Goal: Transaction & Acquisition: Purchase product/service

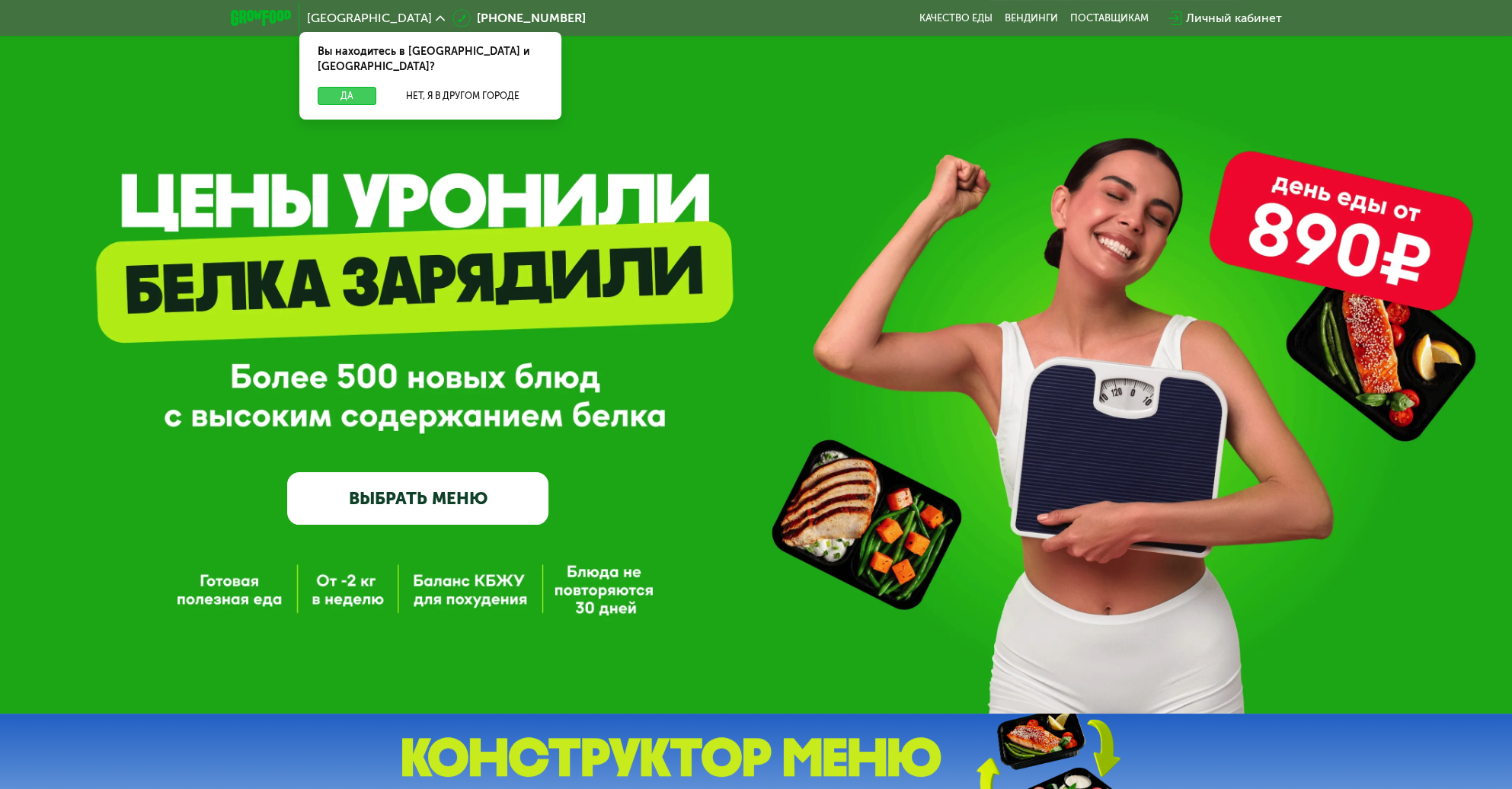
click at [354, 87] on button "Да" at bounding box center [347, 95] width 59 height 18
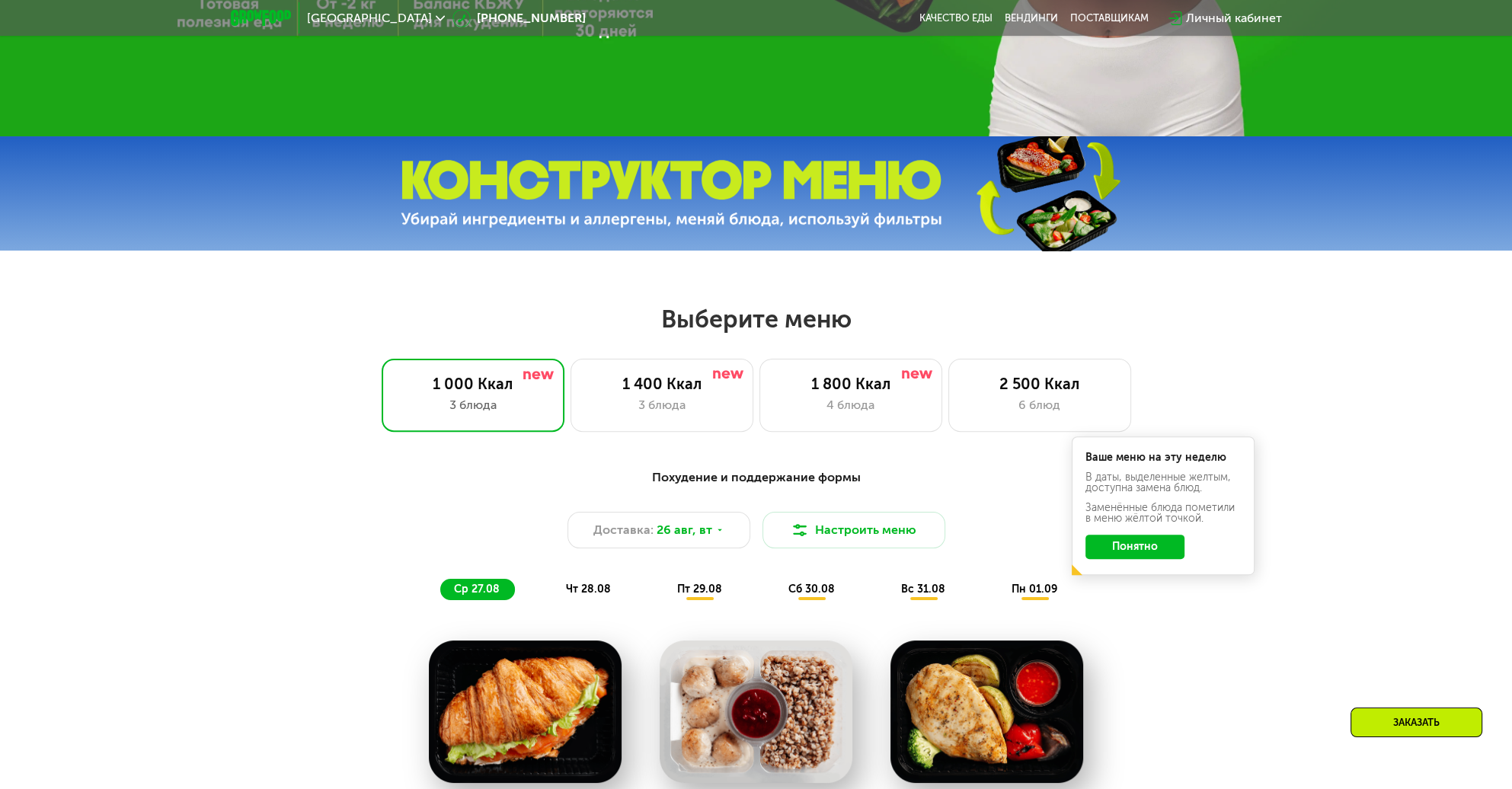
scroll to position [609, 0]
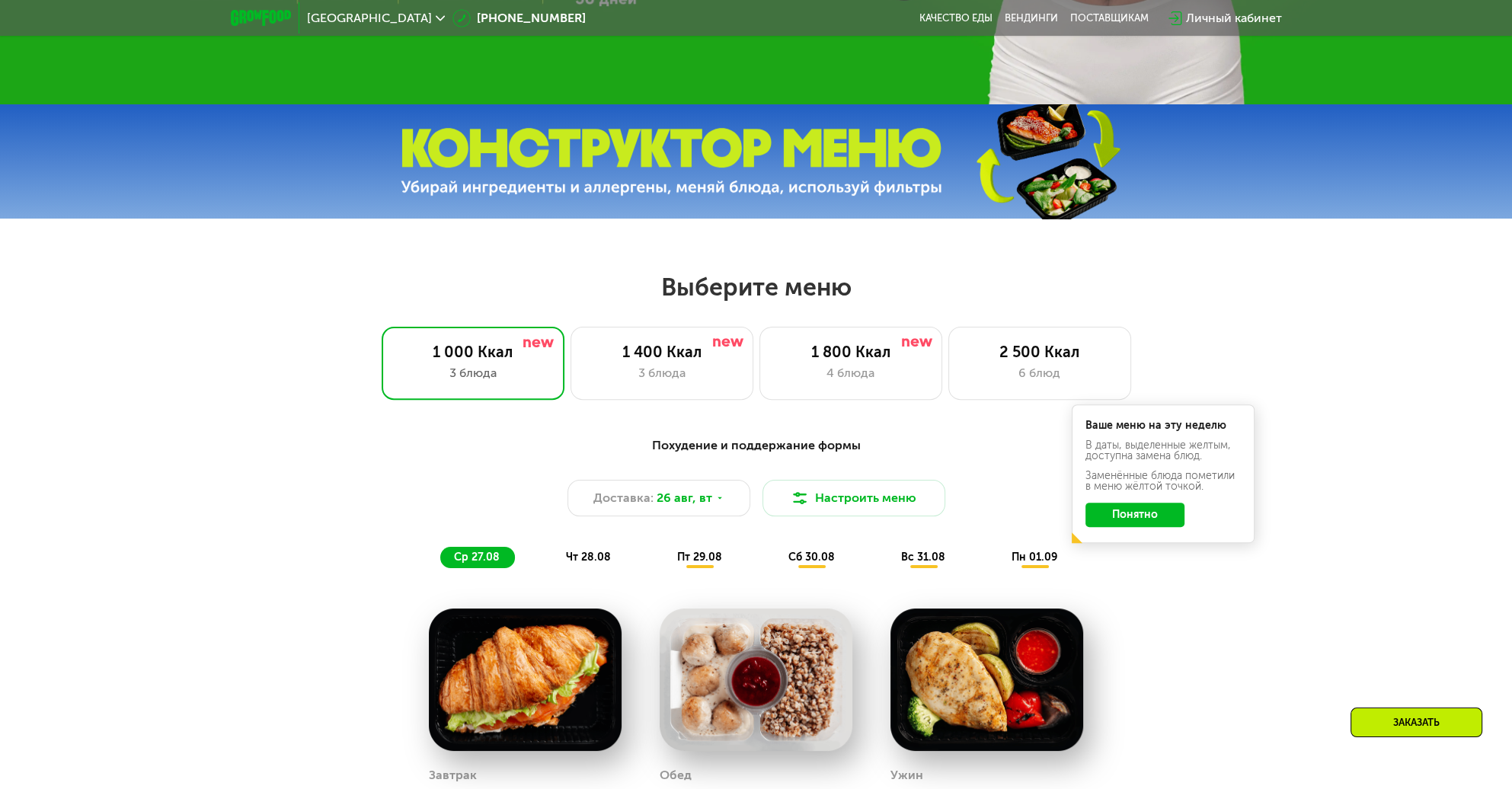
click at [1158, 527] on button "Понятно" at bounding box center [1135, 514] width 99 height 24
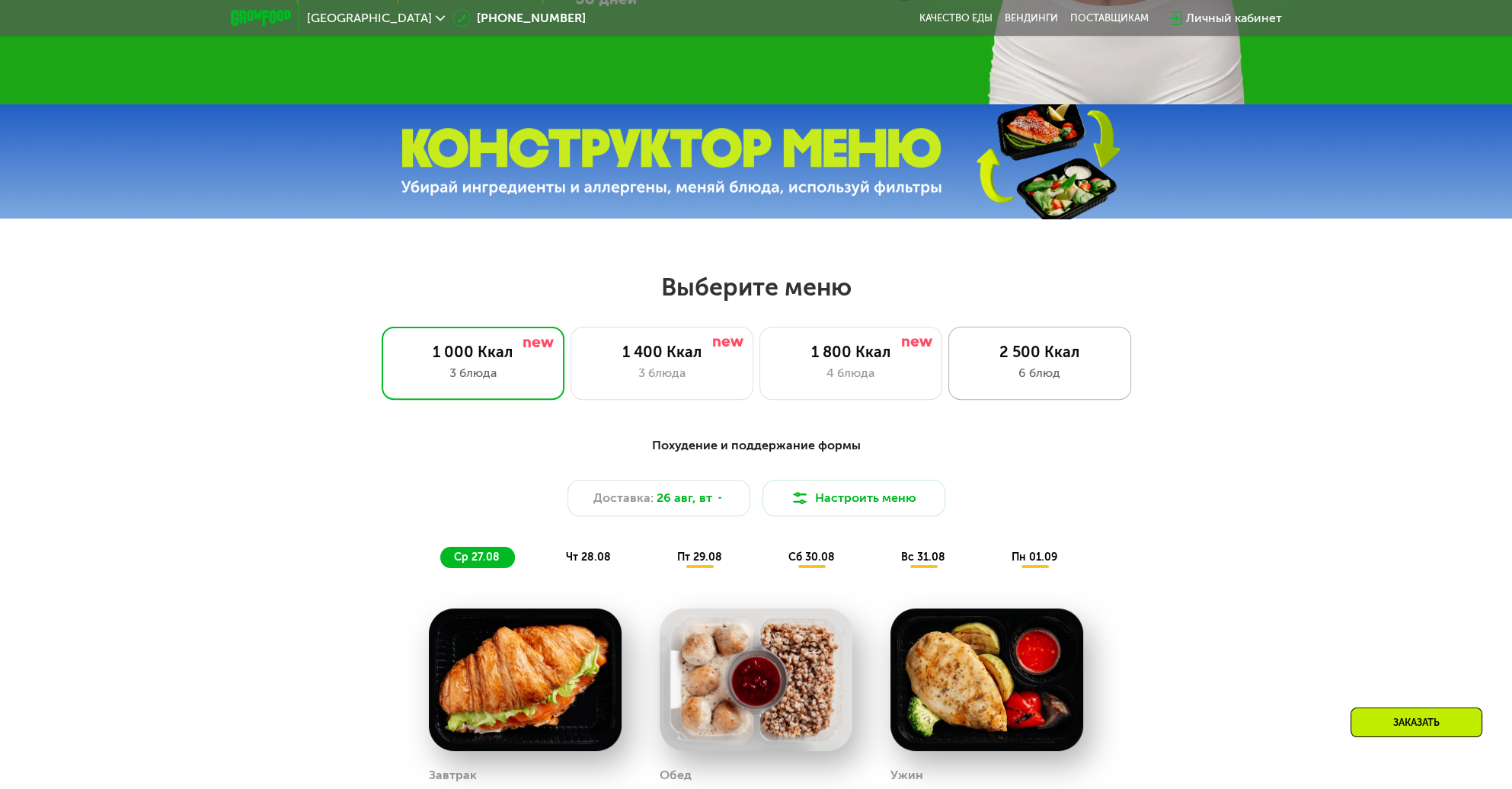
click at [1055, 368] on div "2 500 Ккал 6 блюд" at bounding box center [1040, 363] width 183 height 73
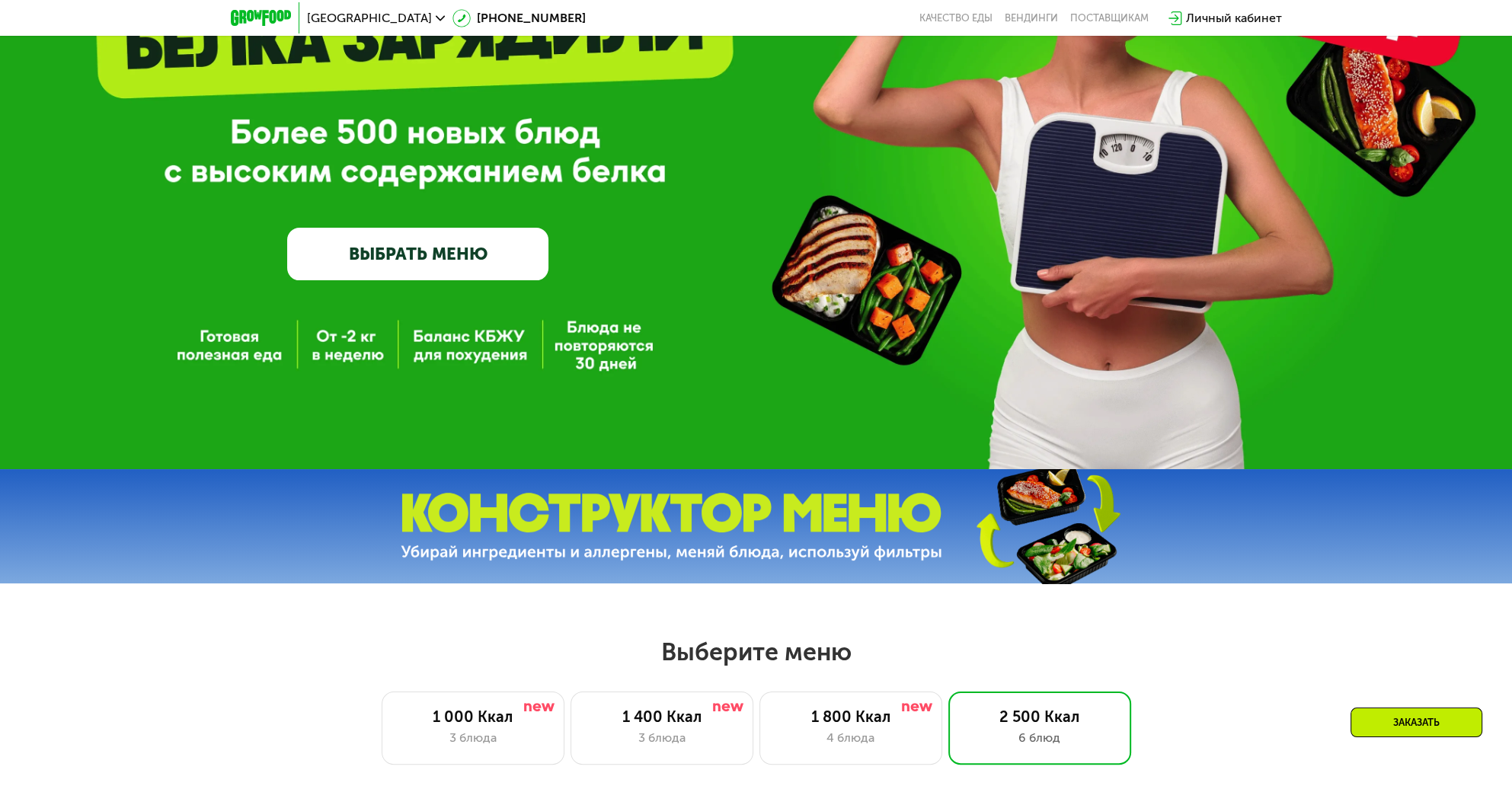
scroll to position [0, 0]
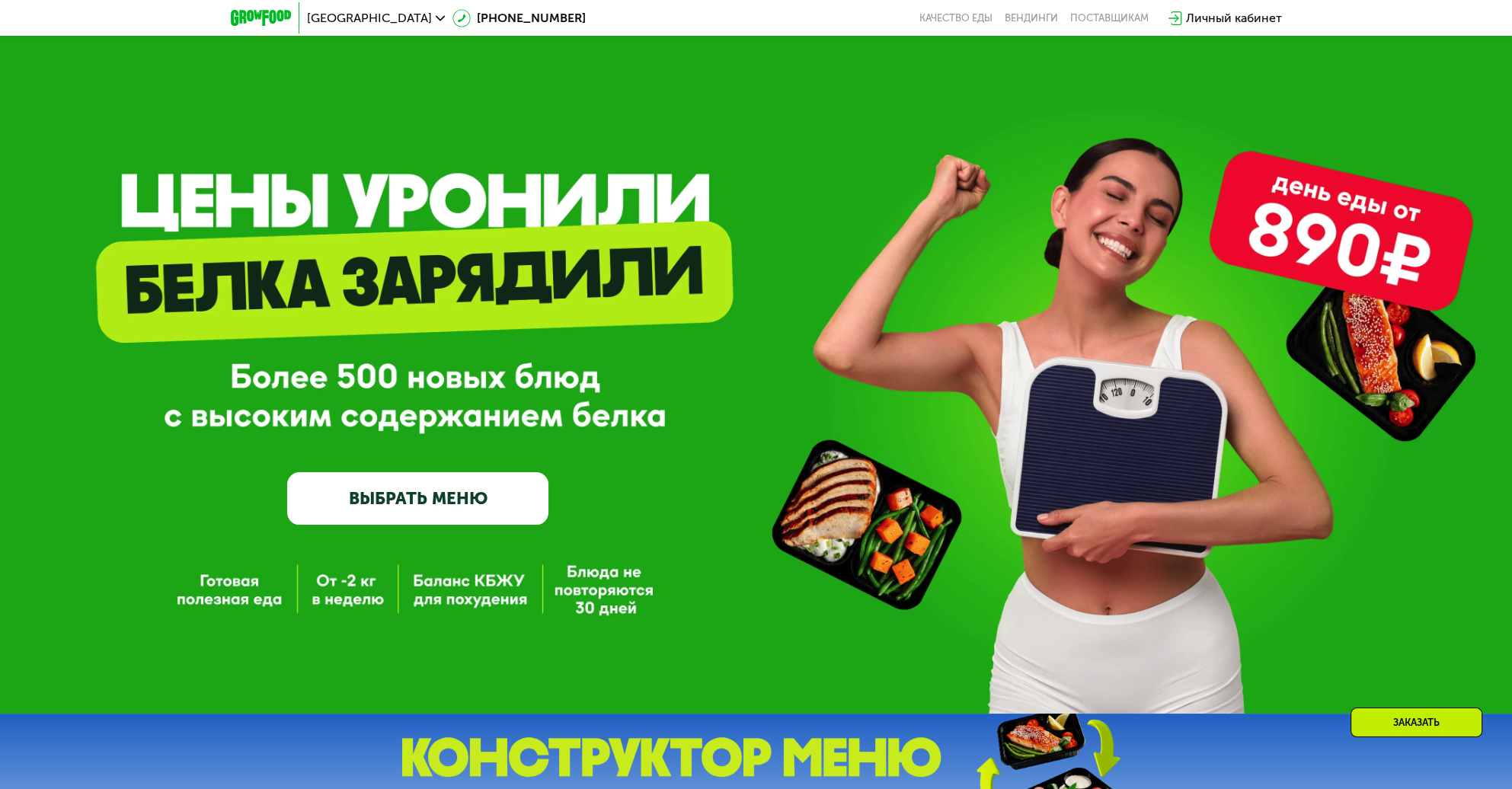
drag, startPoint x: 911, startPoint y: 610, endPoint x: 886, endPoint y: 287, distance: 324.0
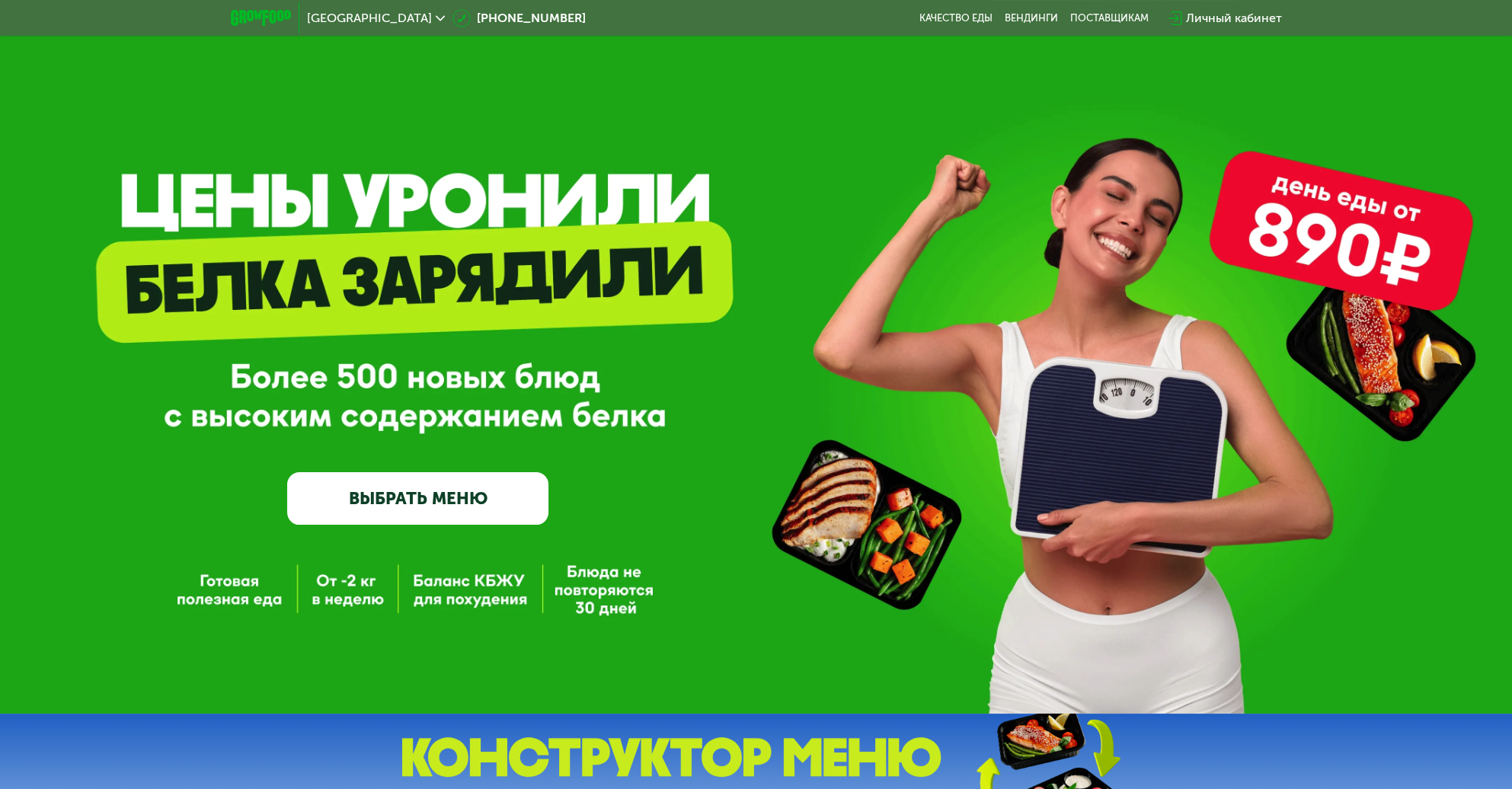
click at [476, 495] on link "ВЫБРАТЬ МЕНЮ" at bounding box center [418, 498] width 262 height 53
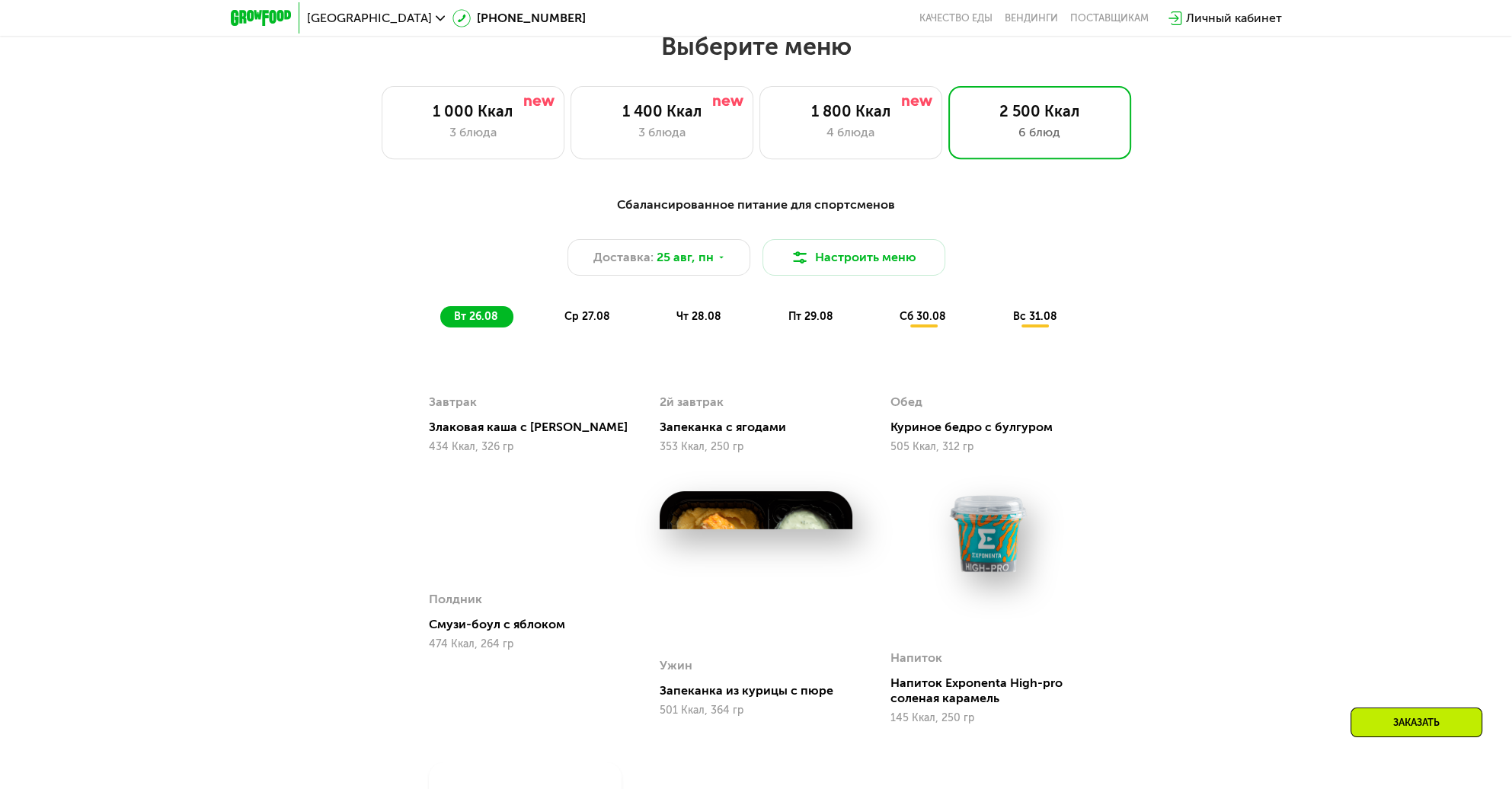
scroll to position [850, 0]
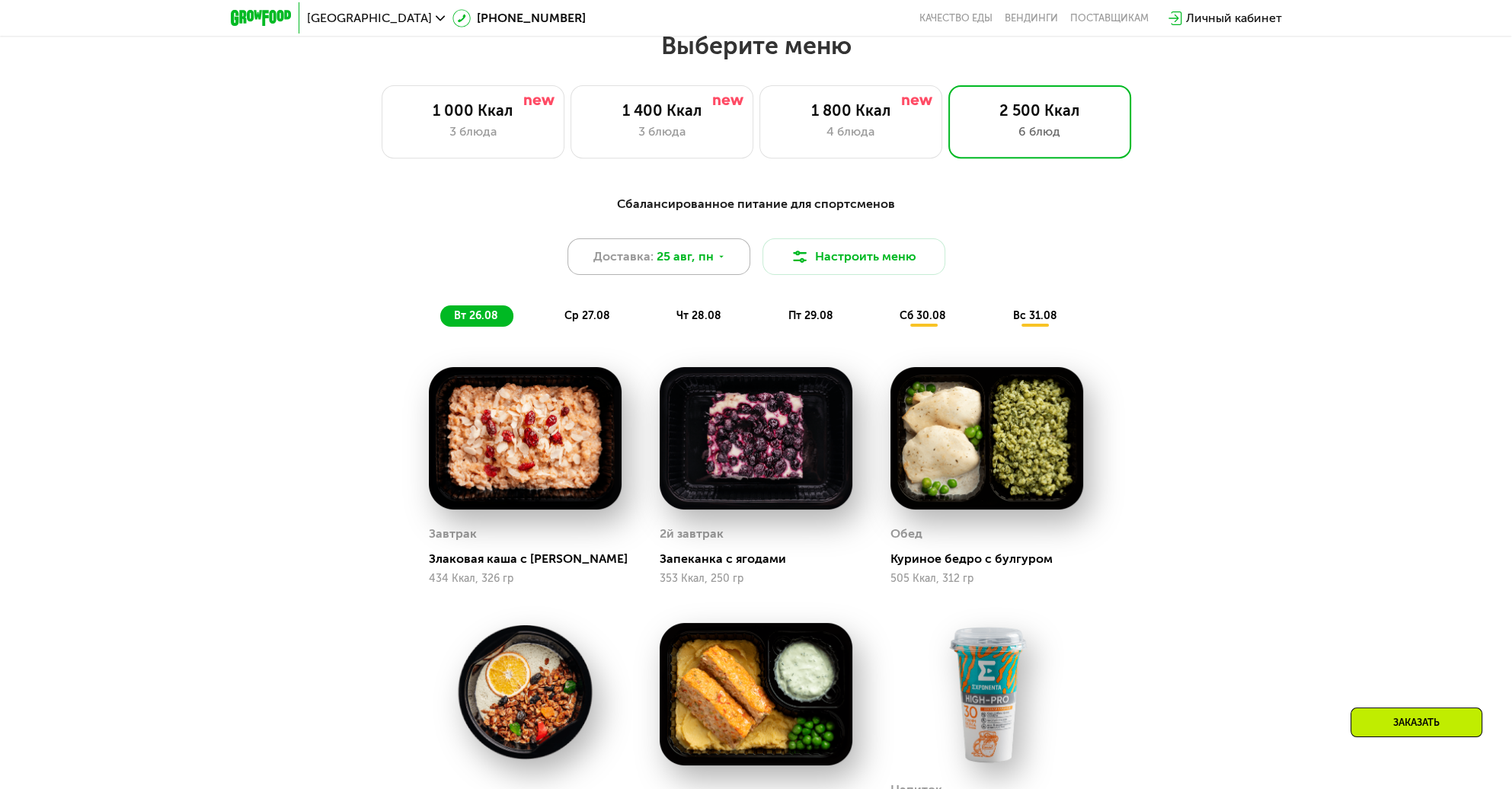
click at [637, 266] on span "Доставка:" at bounding box center [623, 256] width 60 height 18
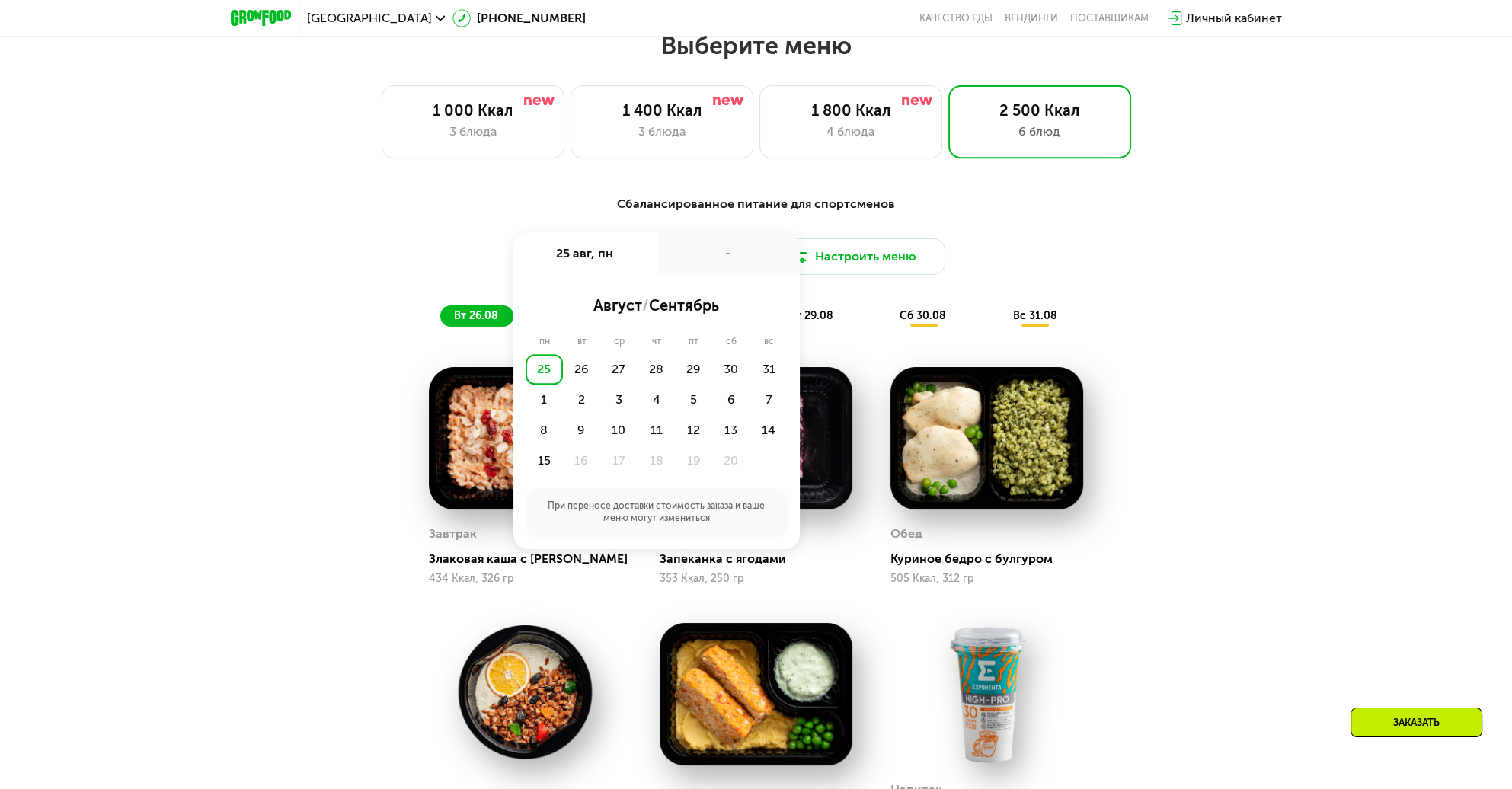
click at [1201, 380] on div "Сбалансированное питание для спортсменов Доставка: [DATE] авг, пн - август / се…" at bounding box center [756, 637] width 938 height 903
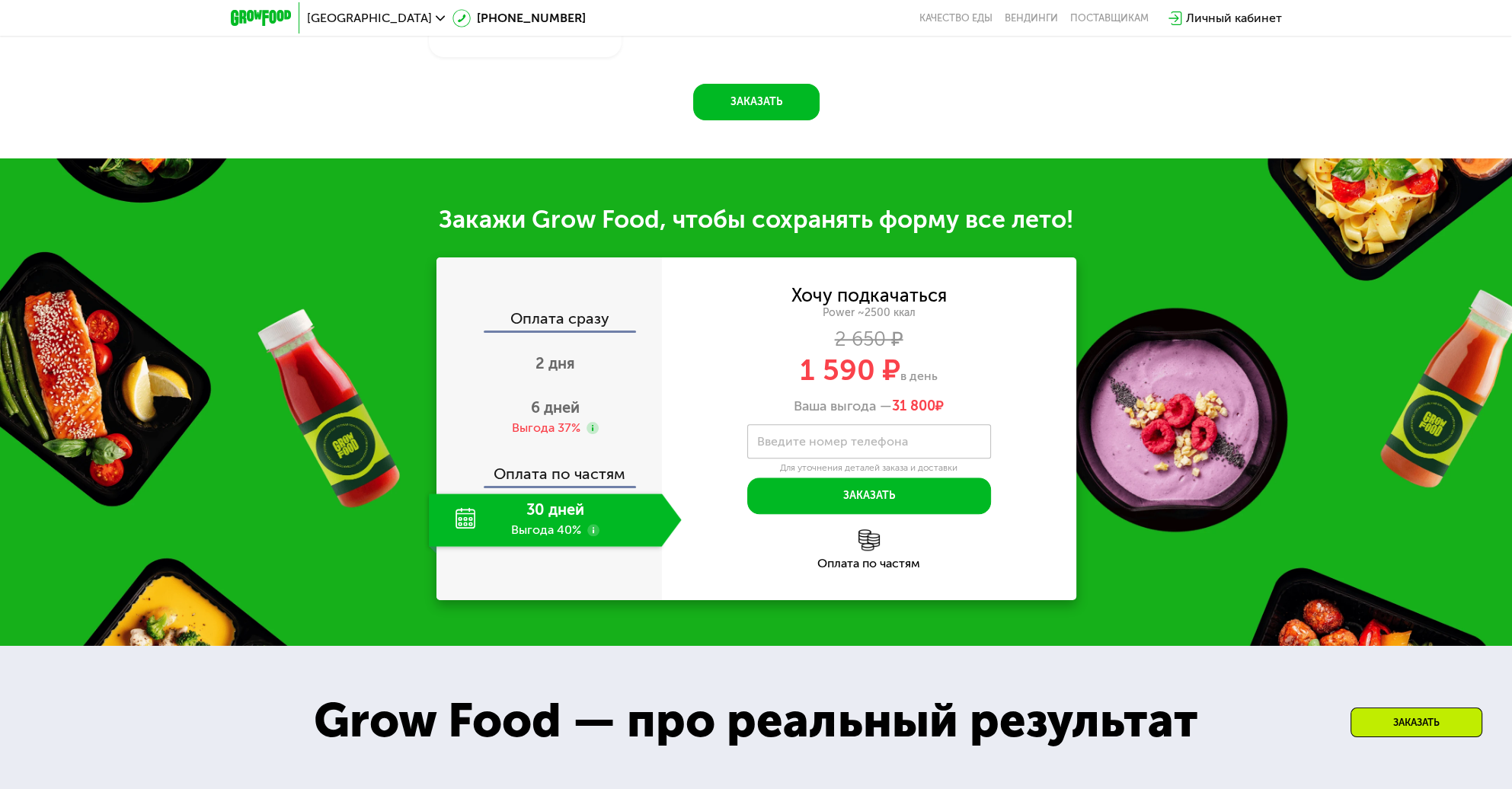
scroll to position [1917, 0]
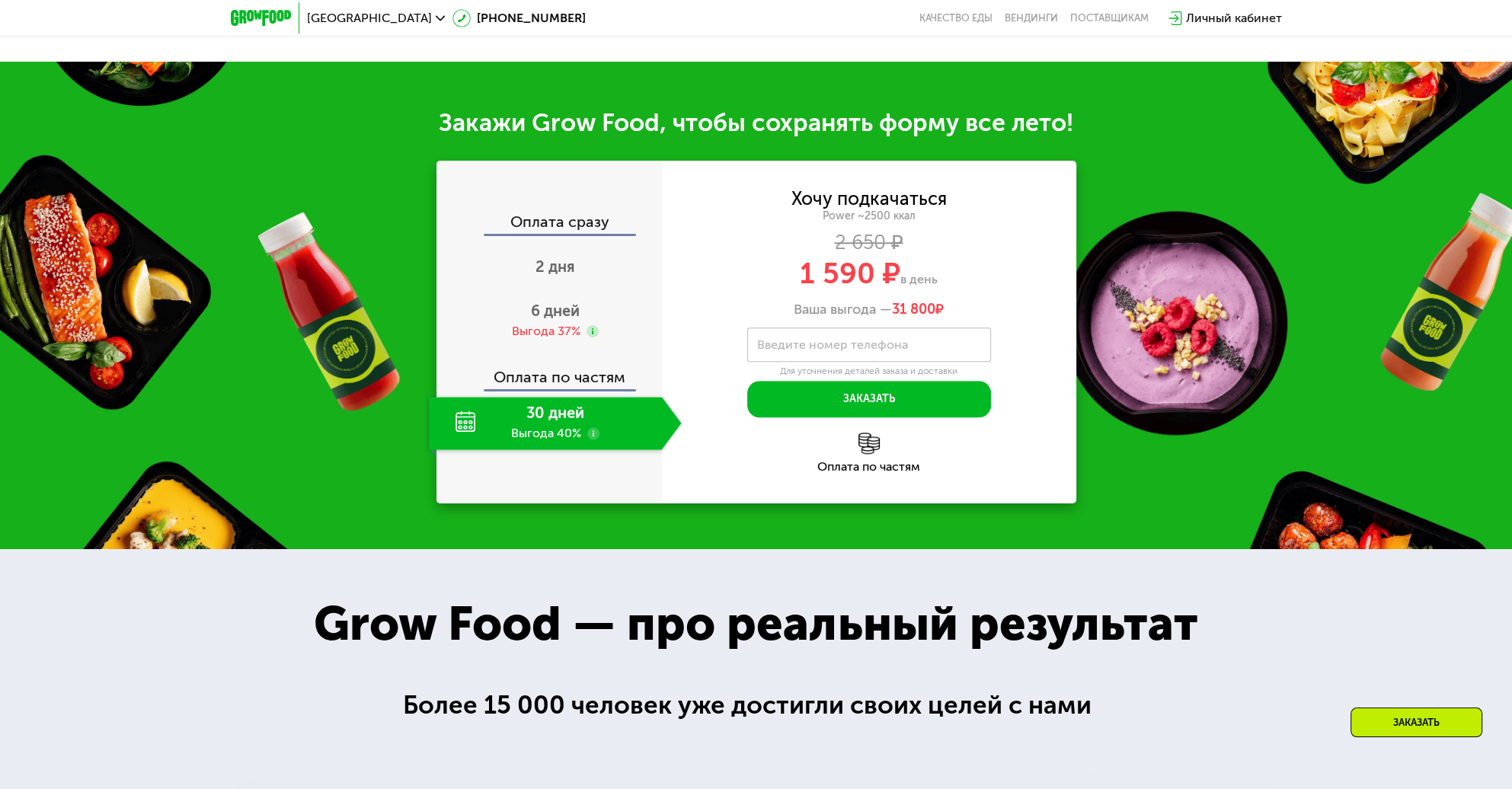
click at [568, 380] on div "Оплата по частям" at bounding box center [550, 372] width 224 height 35
click at [570, 427] on div "30 дней Выгода 40%" at bounding box center [545, 424] width 233 height 54
click at [560, 327] on div "Выгода 37%" at bounding box center [546, 331] width 68 height 16
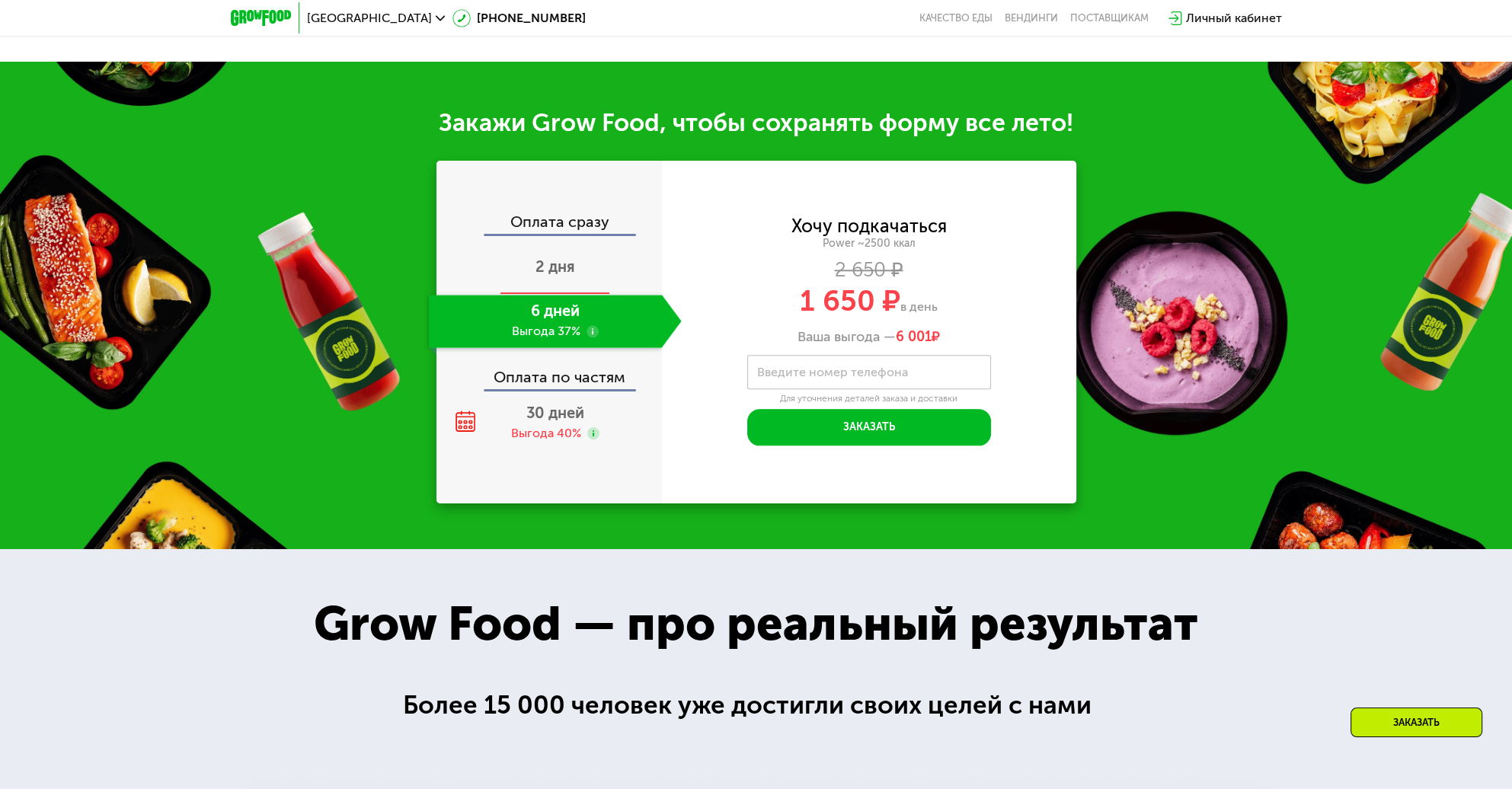
click at [566, 263] on span "2 дня" at bounding box center [555, 266] width 40 height 18
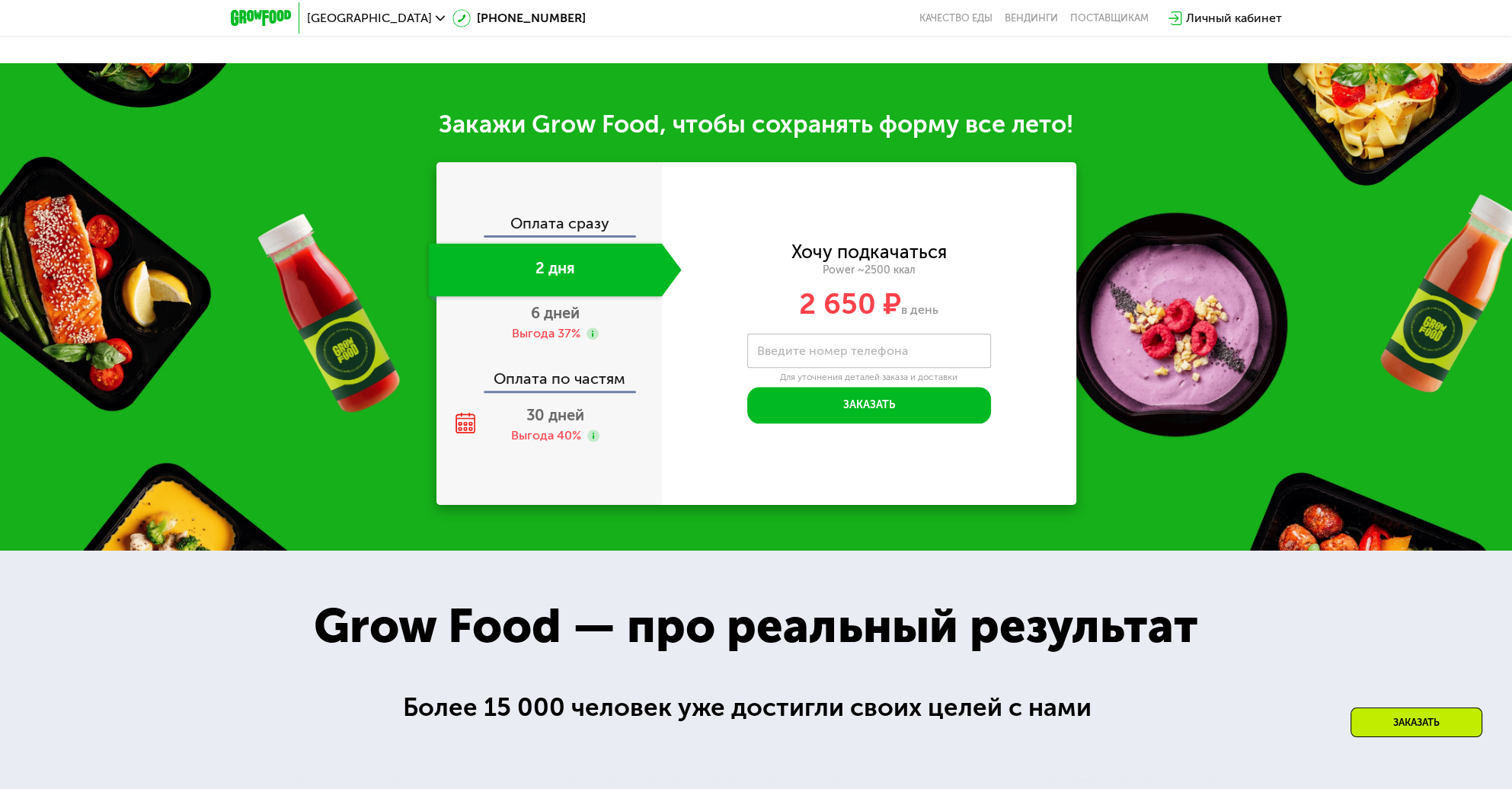
scroll to position [1901, 0]
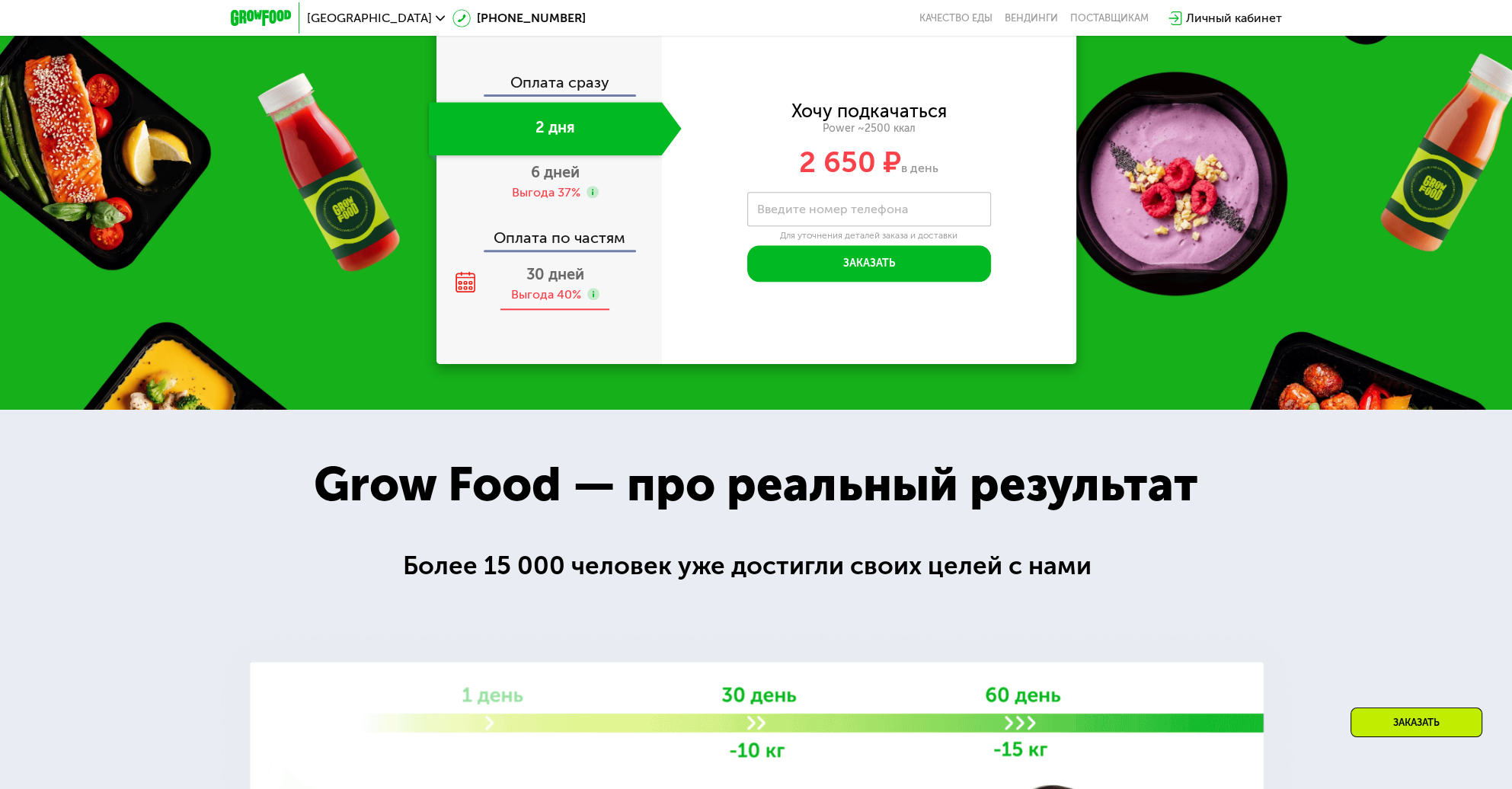
click at [558, 283] on span "30 дней" at bounding box center [555, 274] width 58 height 18
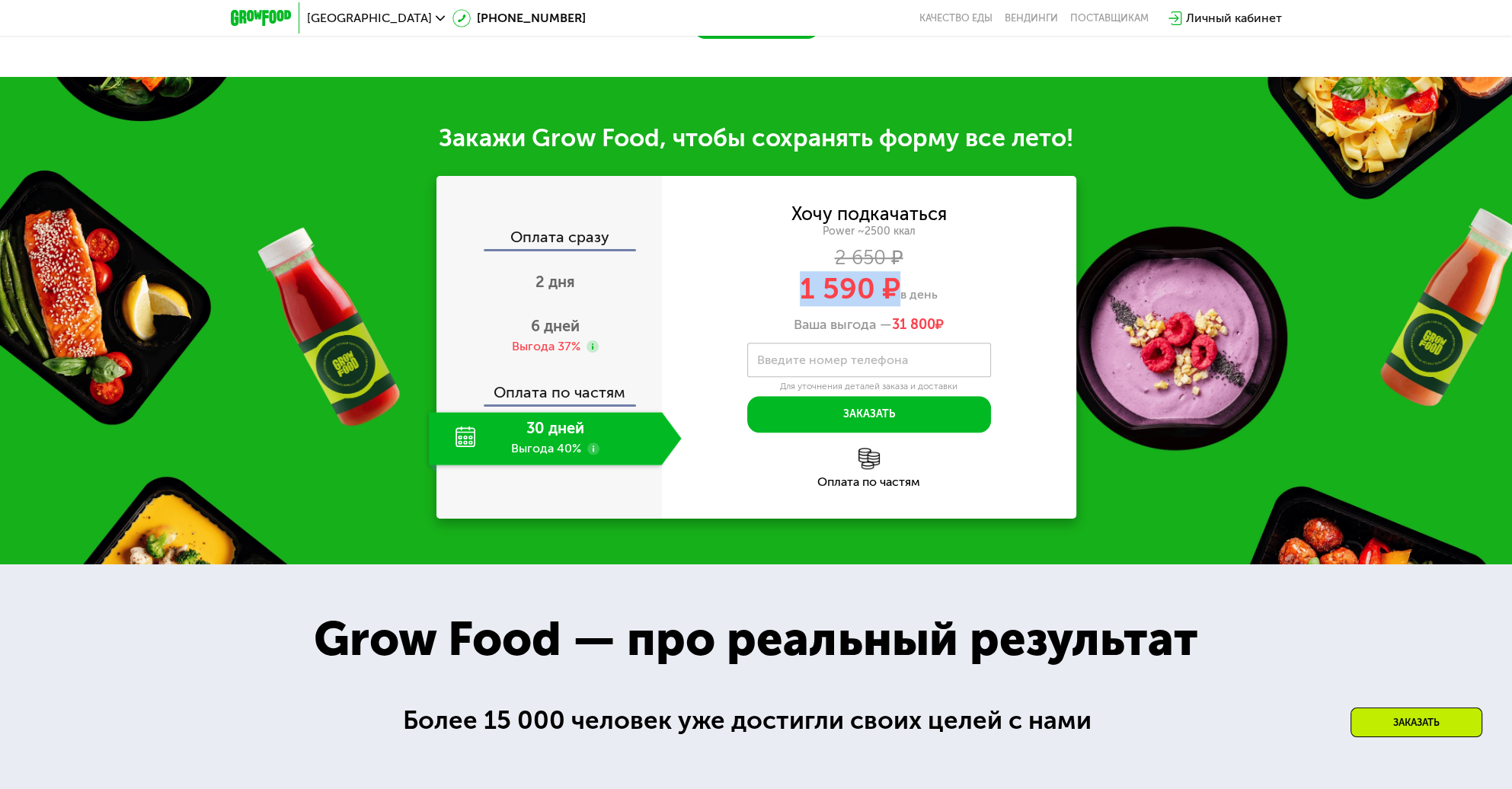
drag, startPoint x: 894, startPoint y: 279, endPoint x: 798, endPoint y: 272, distance: 96.3
click at [798, 275] on div "1 590 ₽ в день" at bounding box center [869, 288] width 414 height 29
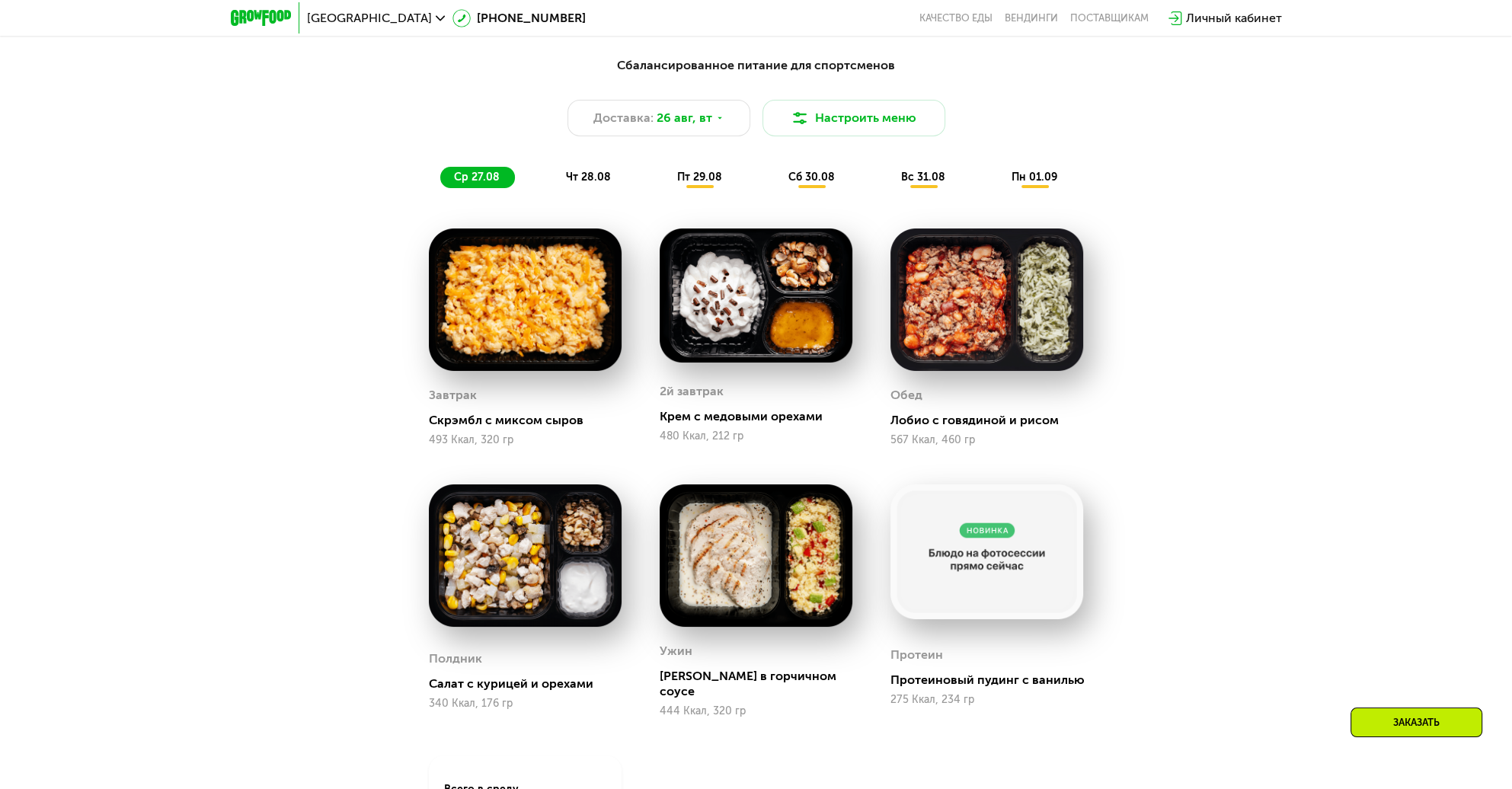
scroll to position [987, 0]
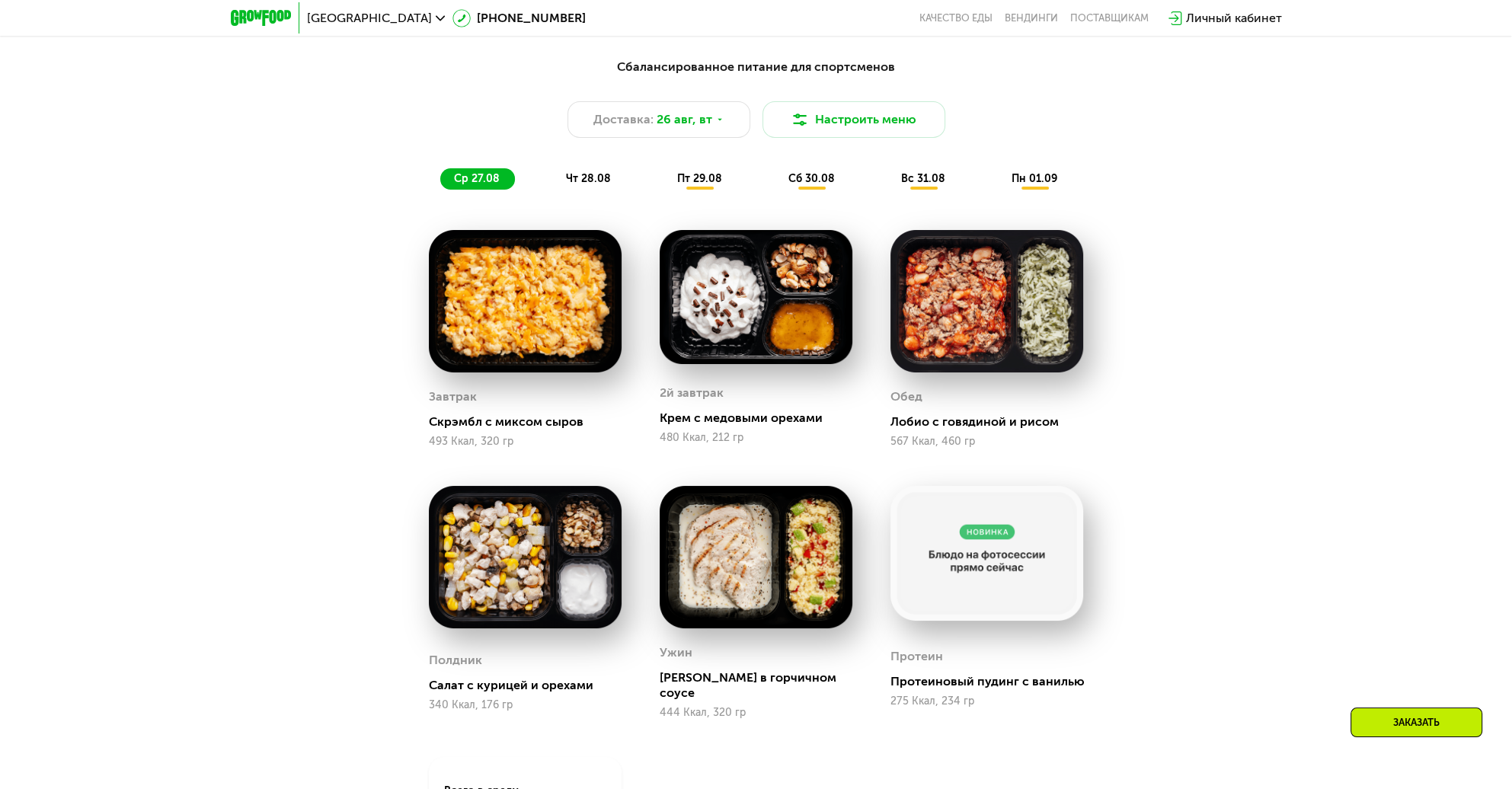
click at [698, 185] on span "пт 29.08" at bounding box center [700, 178] width 45 height 13
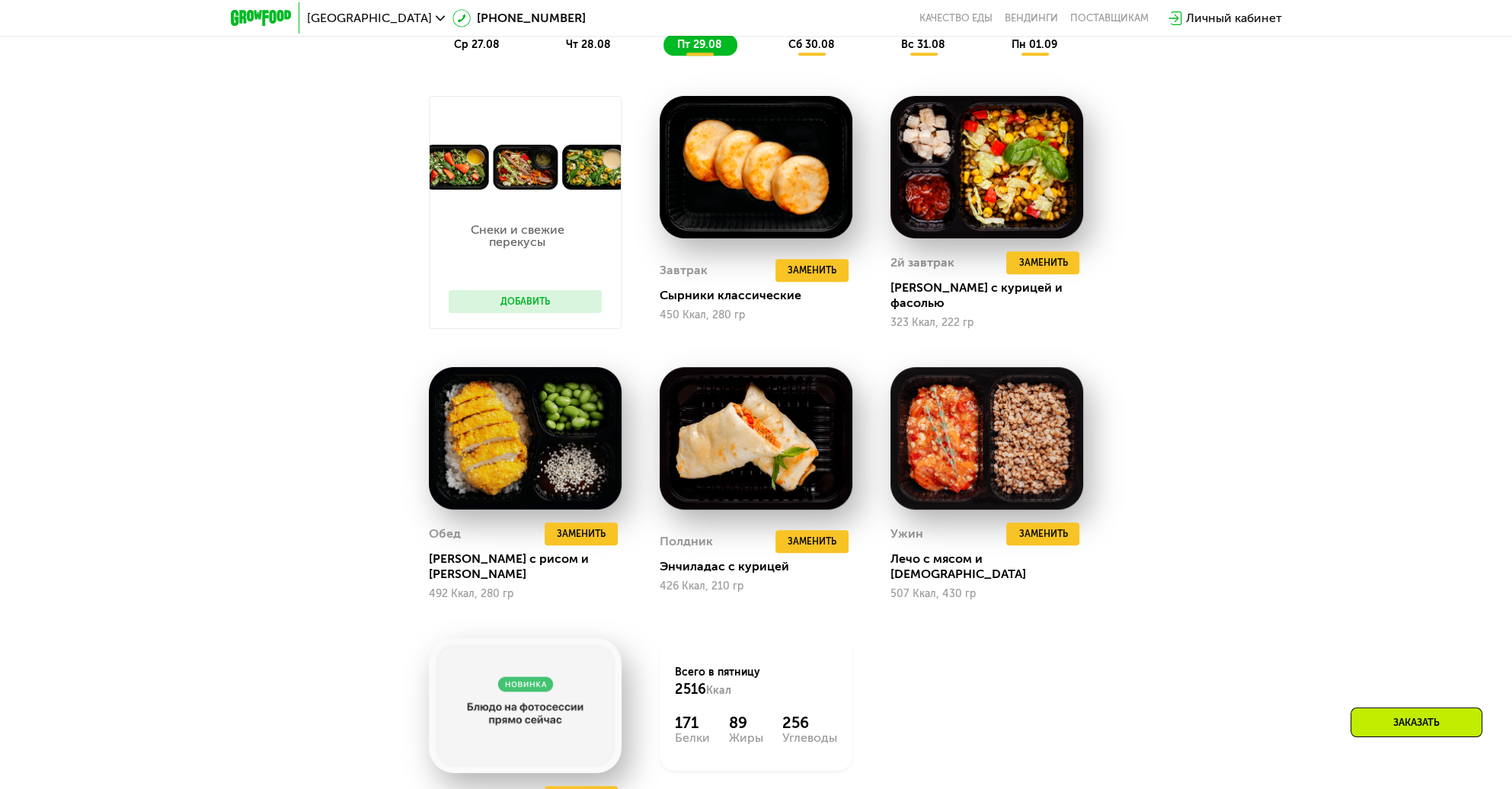
scroll to position [1064, 0]
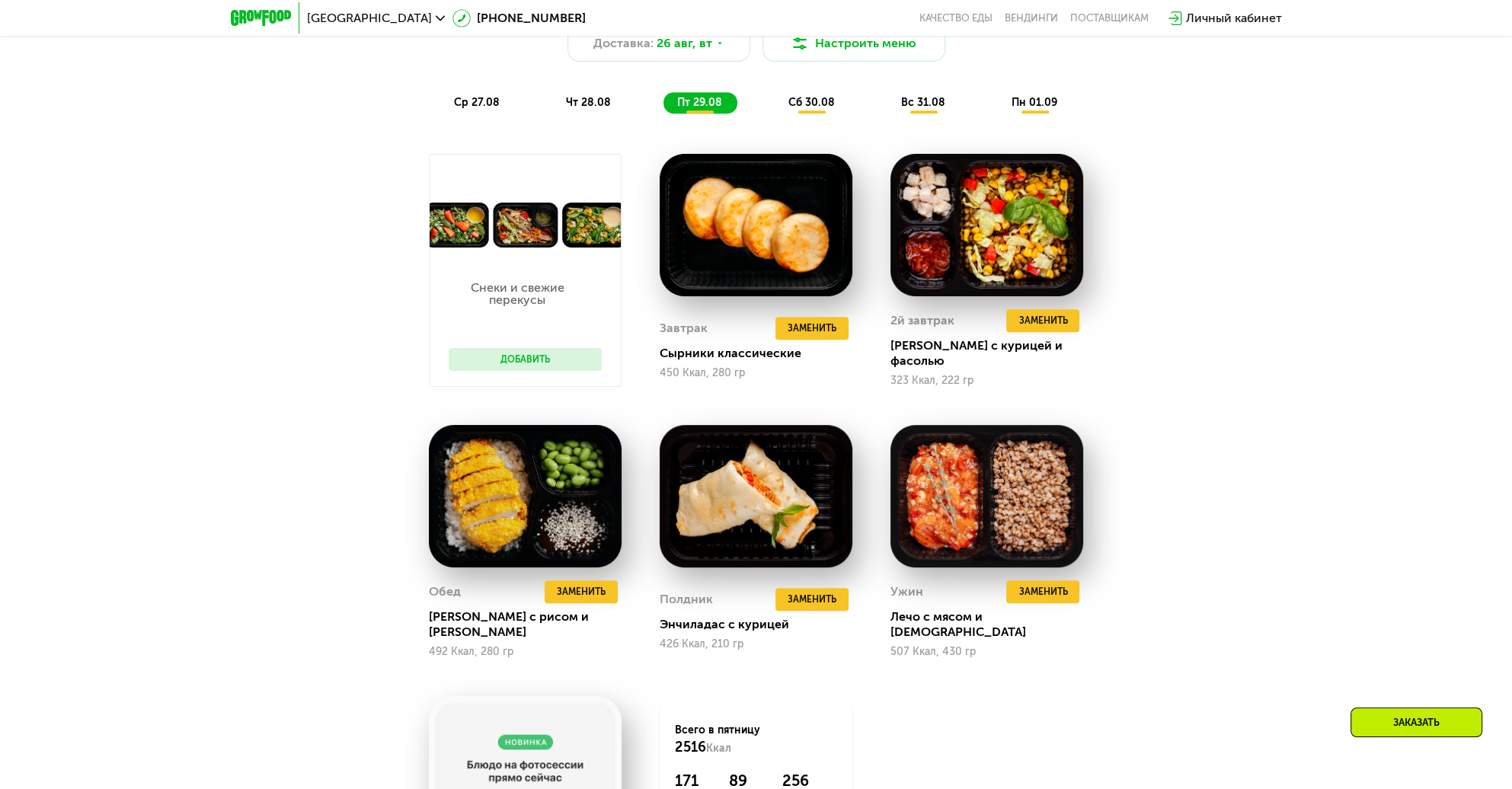
click at [825, 109] on span "сб 30.08" at bounding box center [812, 102] width 47 height 13
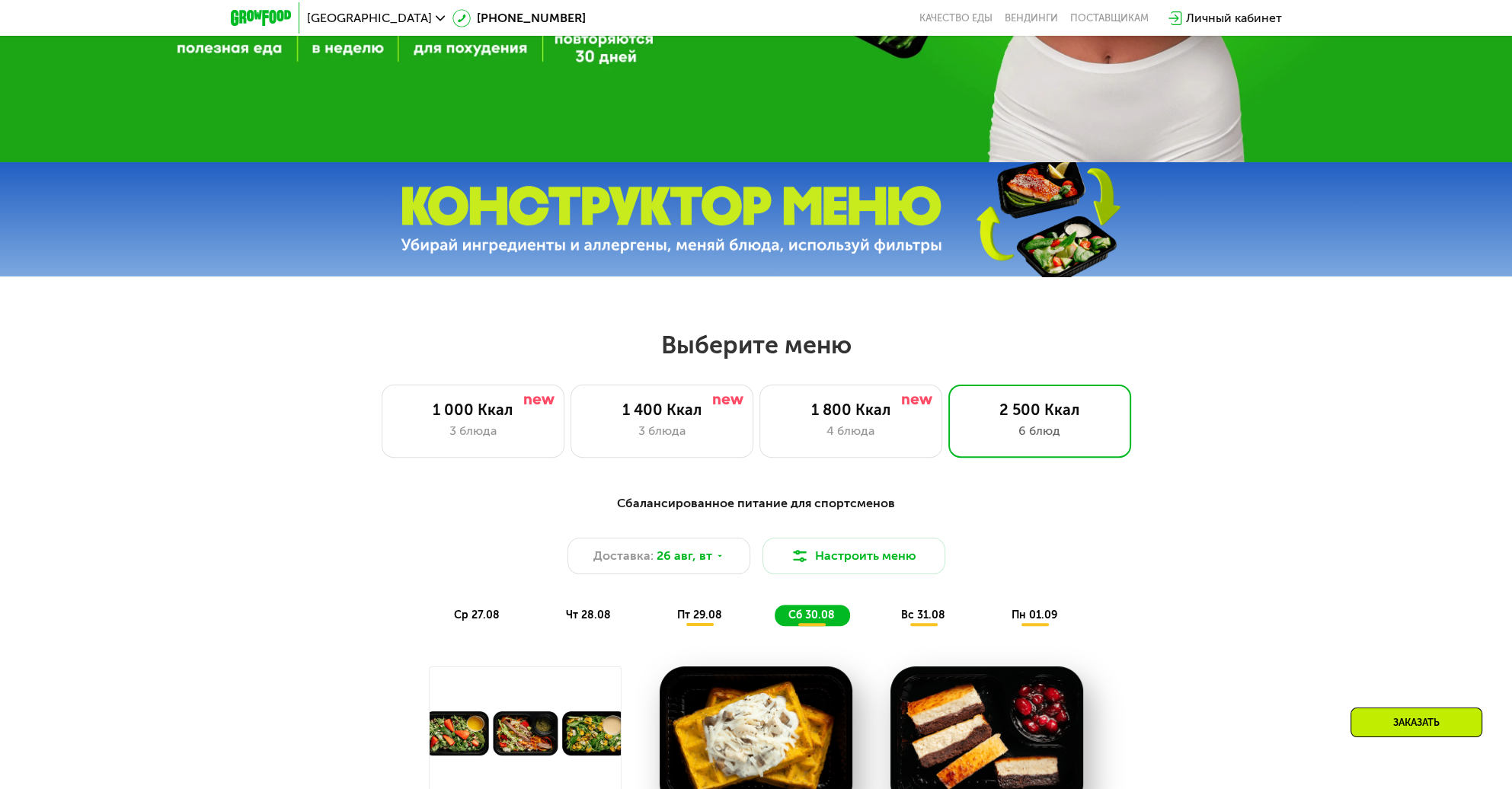
scroll to position [0, 0]
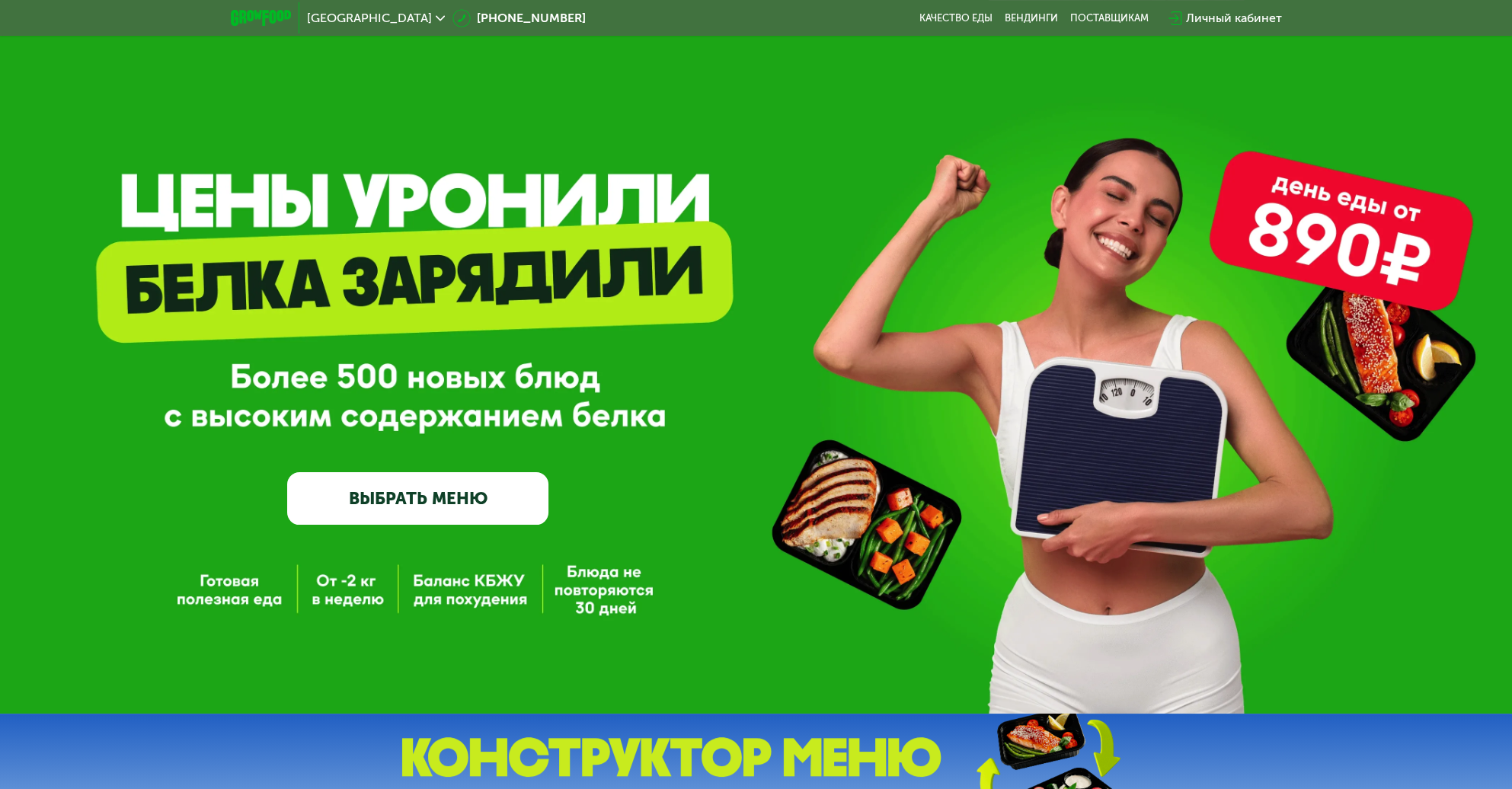
drag, startPoint x: 1157, startPoint y: 381, endPoint x: 1060, endPoint y: 74, distance: 322.0
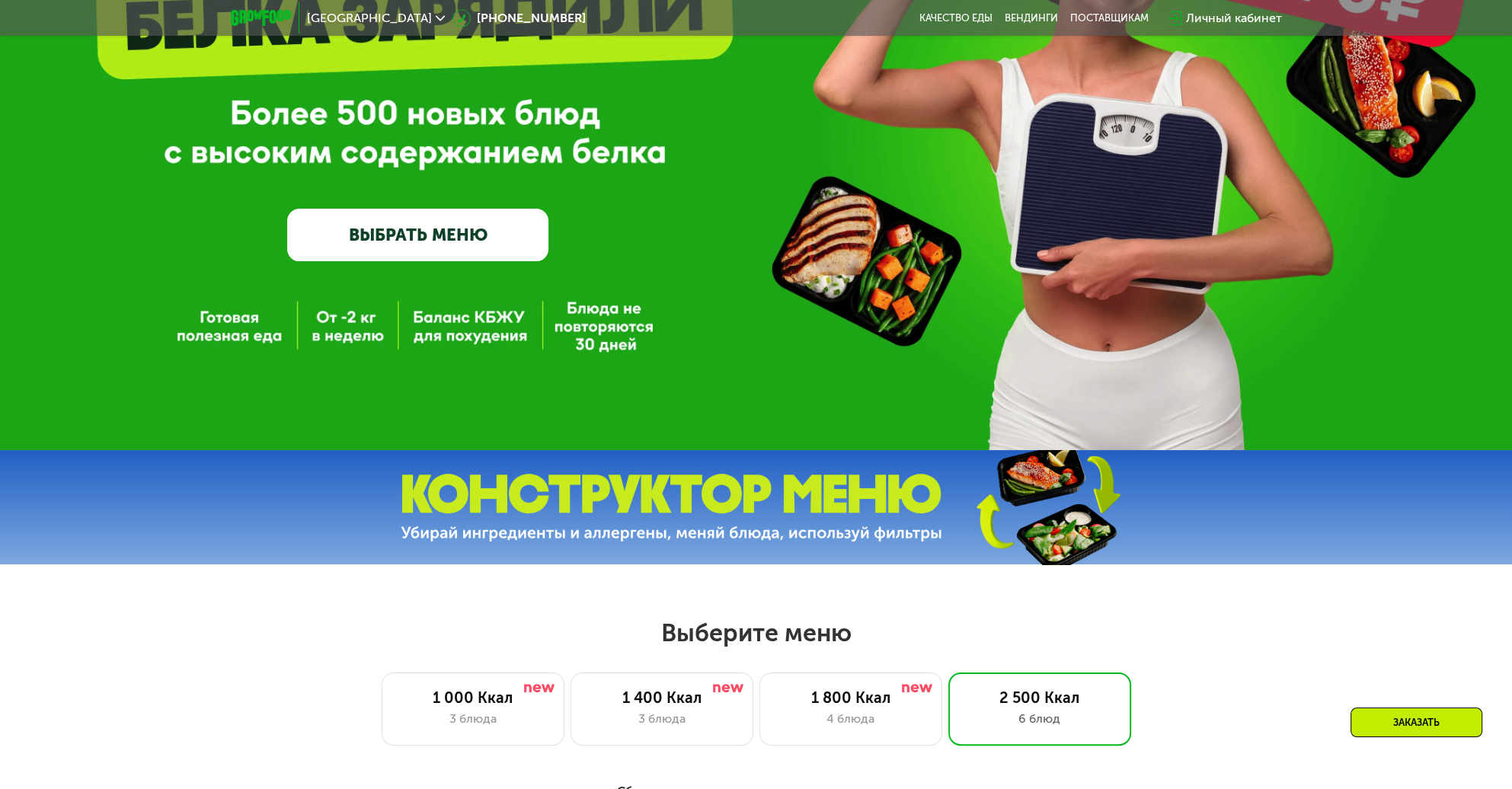
scroll to position [381, 0]
